Goal: Task Accomplishment & Management: Complete application form

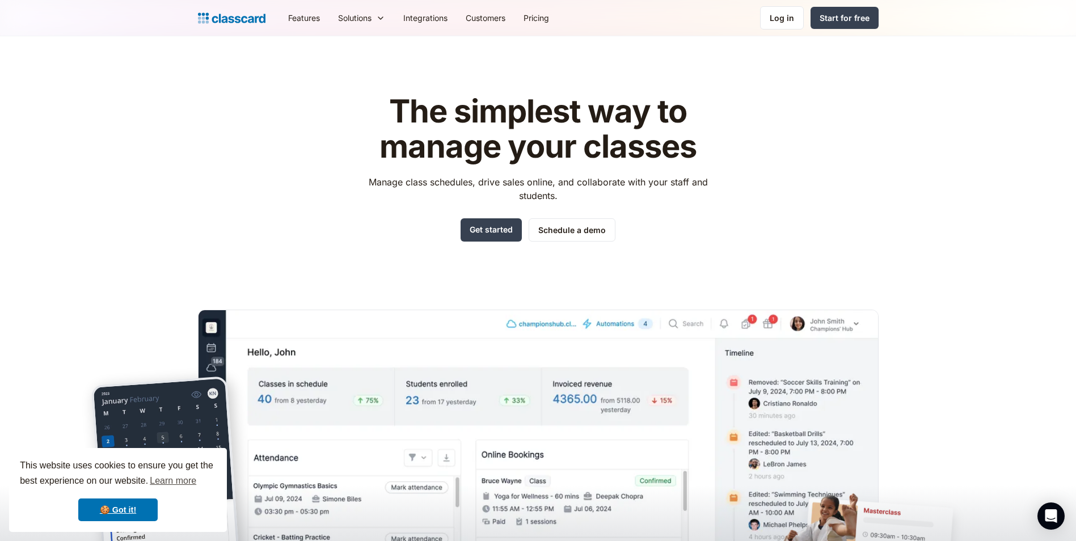
click at [235, 15] on img "home" at bounding box center [231, 18] width 67 height 16
click at [852, 12] on div "Start for free" at bounding box center [844, 18] width 50 height 12
